Goal: Navigation & Orientation: Find specific page/section

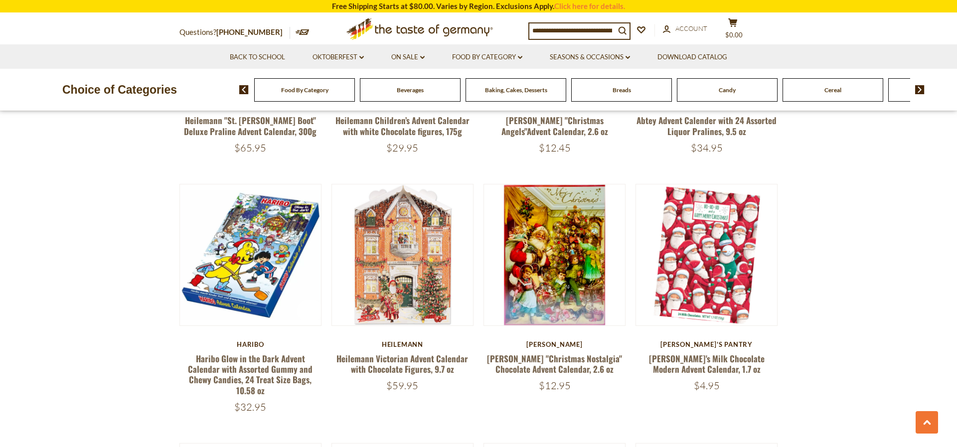
scroll to position [1249, 0]
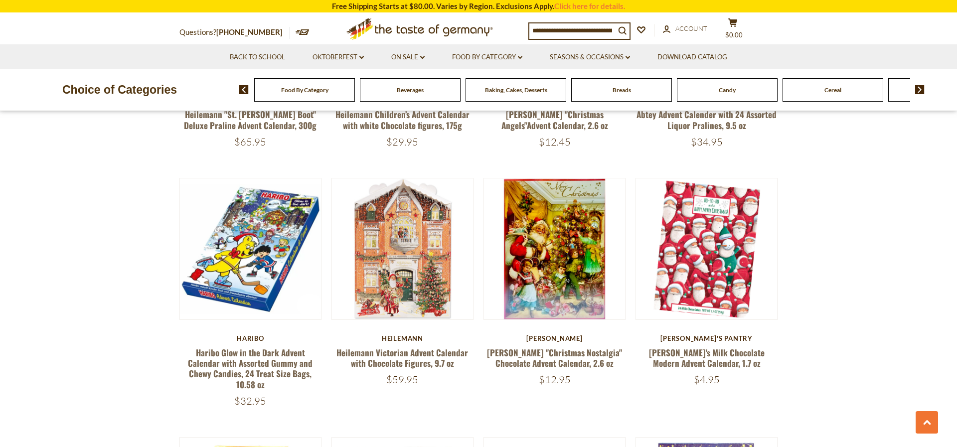
click at [300, 88] on span "Food By Category" at bounding box center [304, 89] width 47 height 7
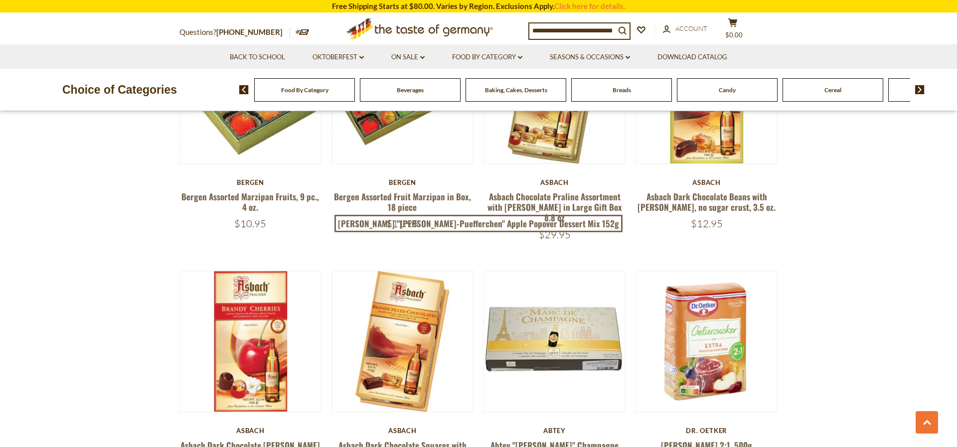
scroll to position [1666, 0]
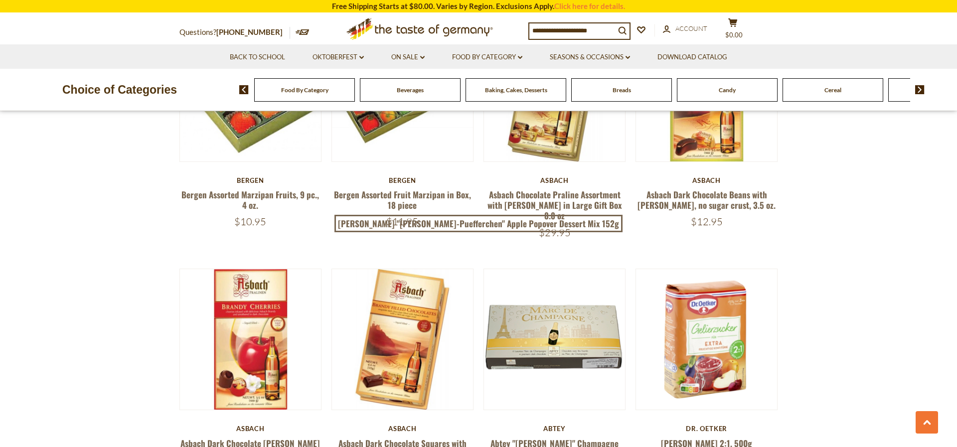
click at [921, 88] on img at bounding box center [919, 89] width 9 height 9
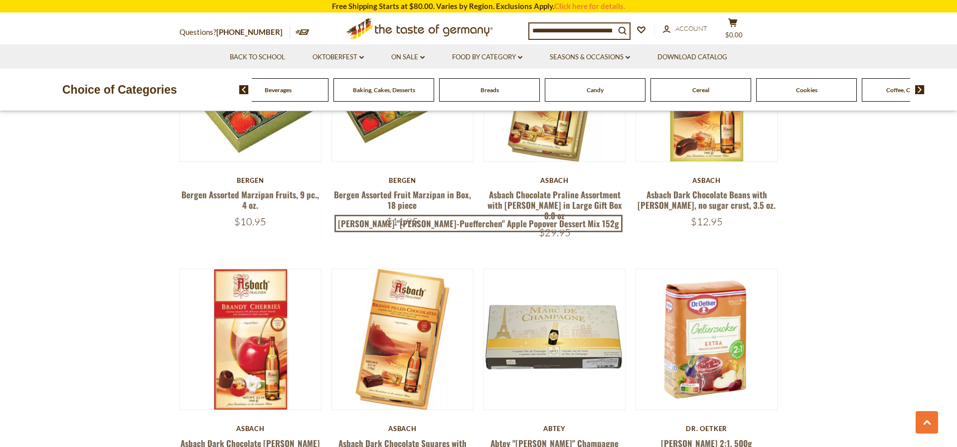
click at [921, 88] on img at bounding box center [919, 89] width 9 height 9
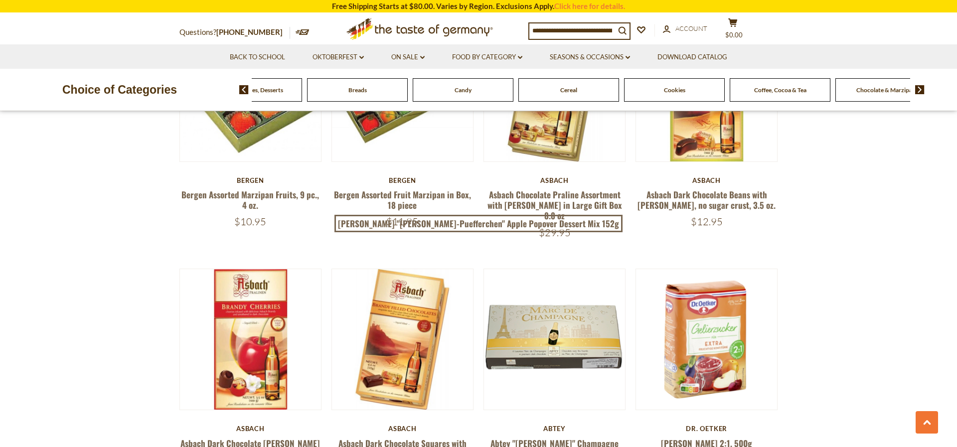
click at [921, 88] on img at bounding box center [919, 89] width 9 height 9
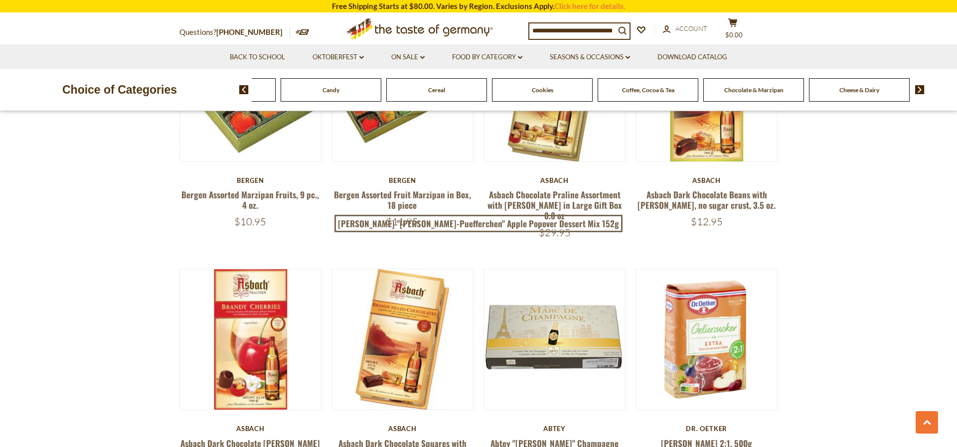
click at [921, 88] on img at bounding box center [919, 89] width 9 height 9
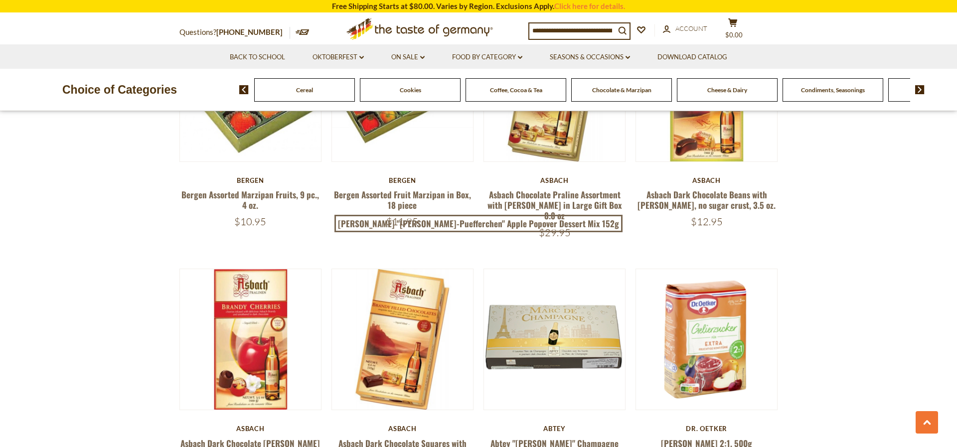
click at [921, 88] on img at bounding box center [919, 89] width 9 height 9
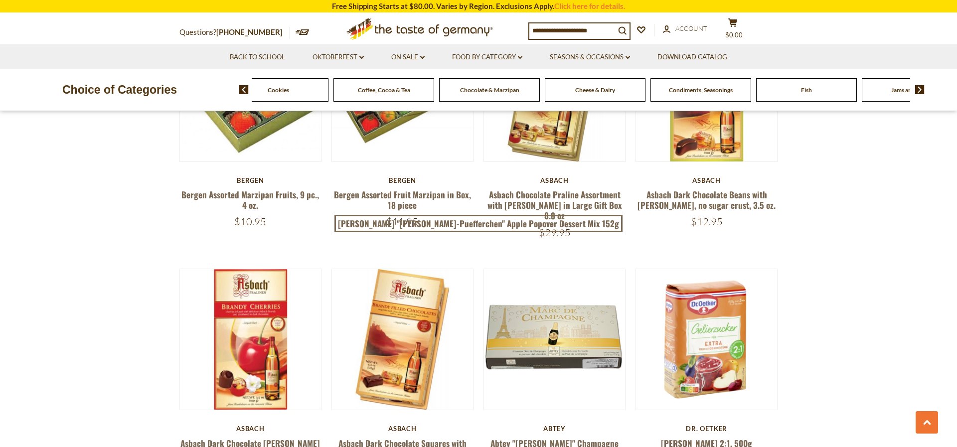
click at [600, 90] on span "Cheese & Dairy" at bounding box center [595, 89] width 40 height 7
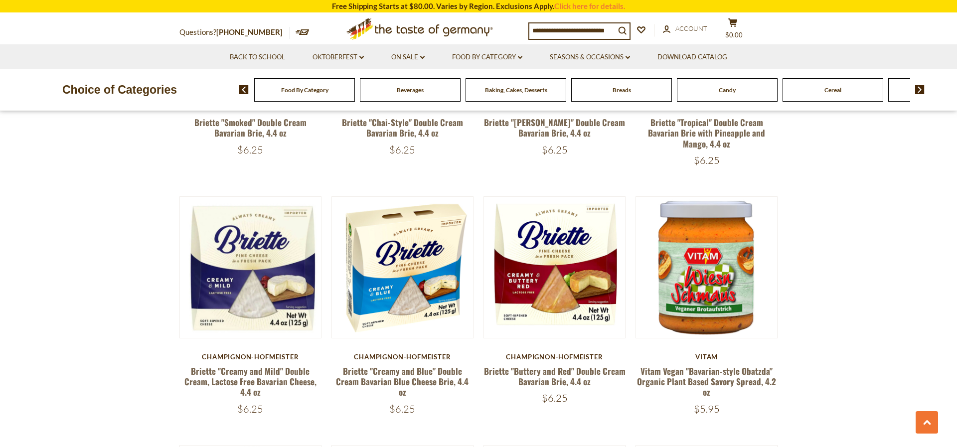
scroll to position [519, 0]
